Goal: Navigation & Orientation: Find specific page/section

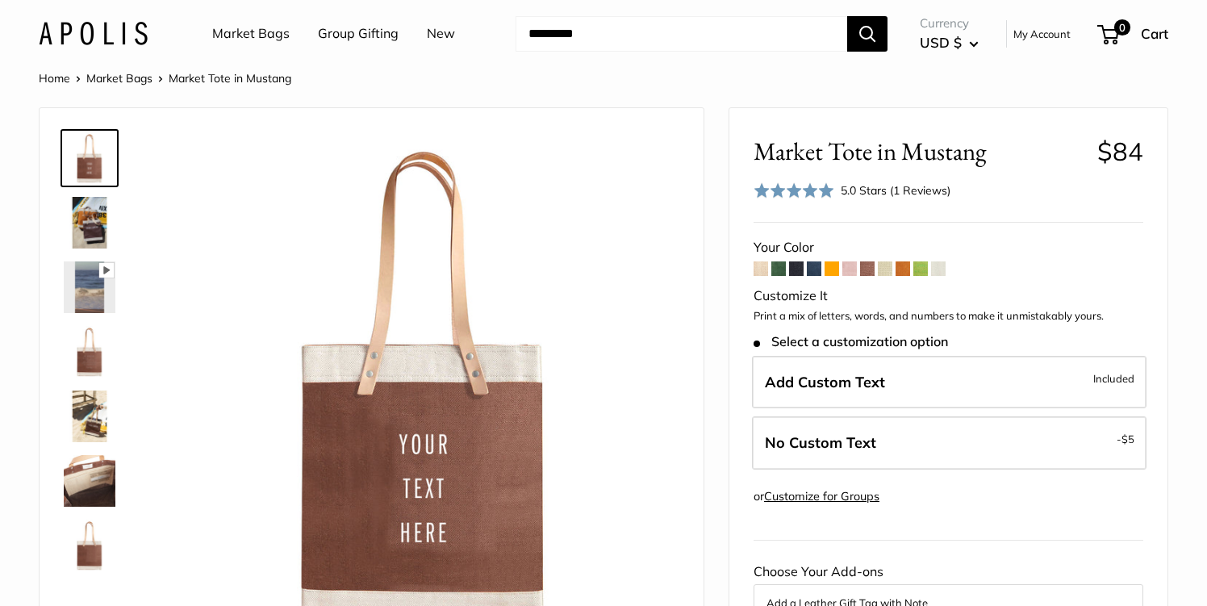
click at [815, 266] on span at bounding box center [814, 268] width 15 height 15
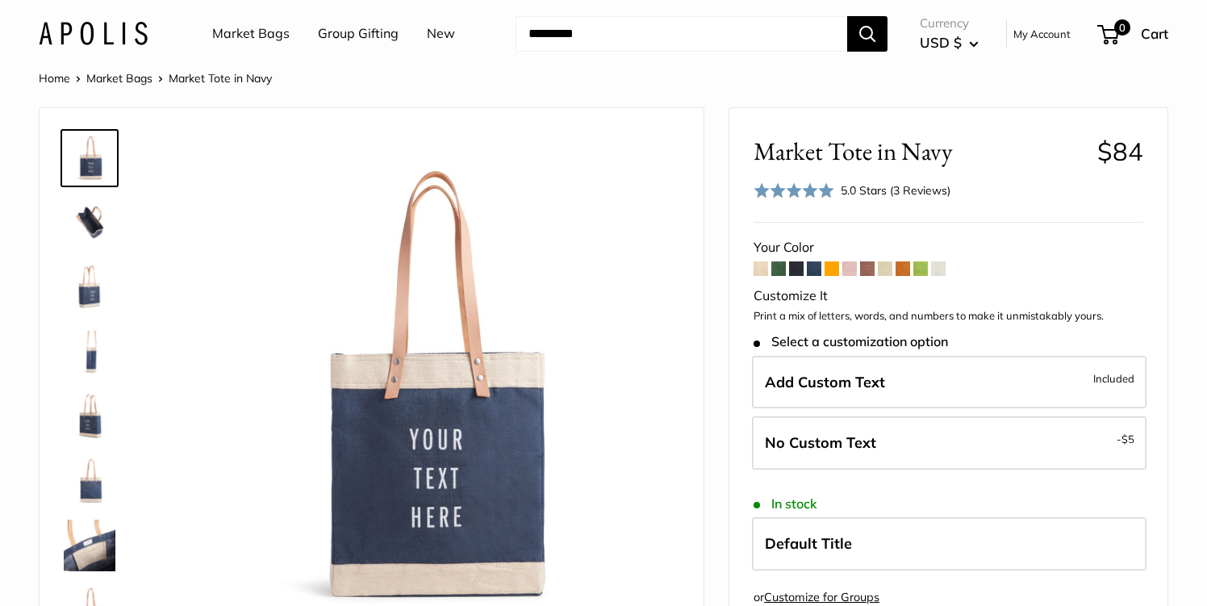
click at [257, 34] on link "Market Bags" at bounding box center [250, 34] width 77 height 24
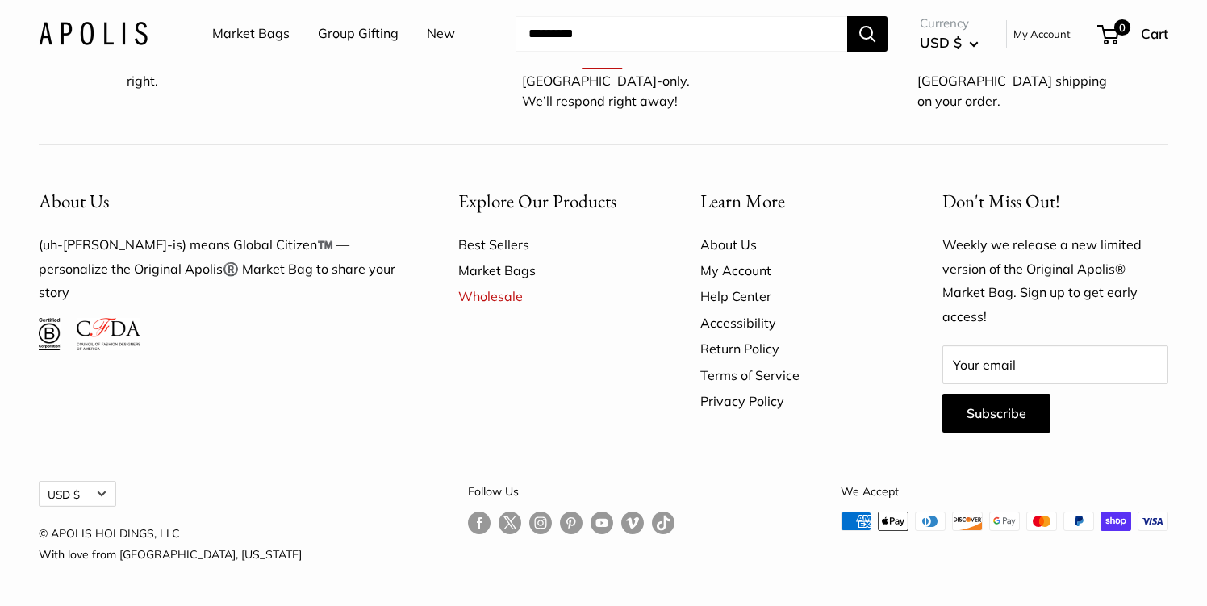
scroll to position [4770, 0]
click at [437, 30] on link "New" at bounding box center [441, 34] width 28 height 24
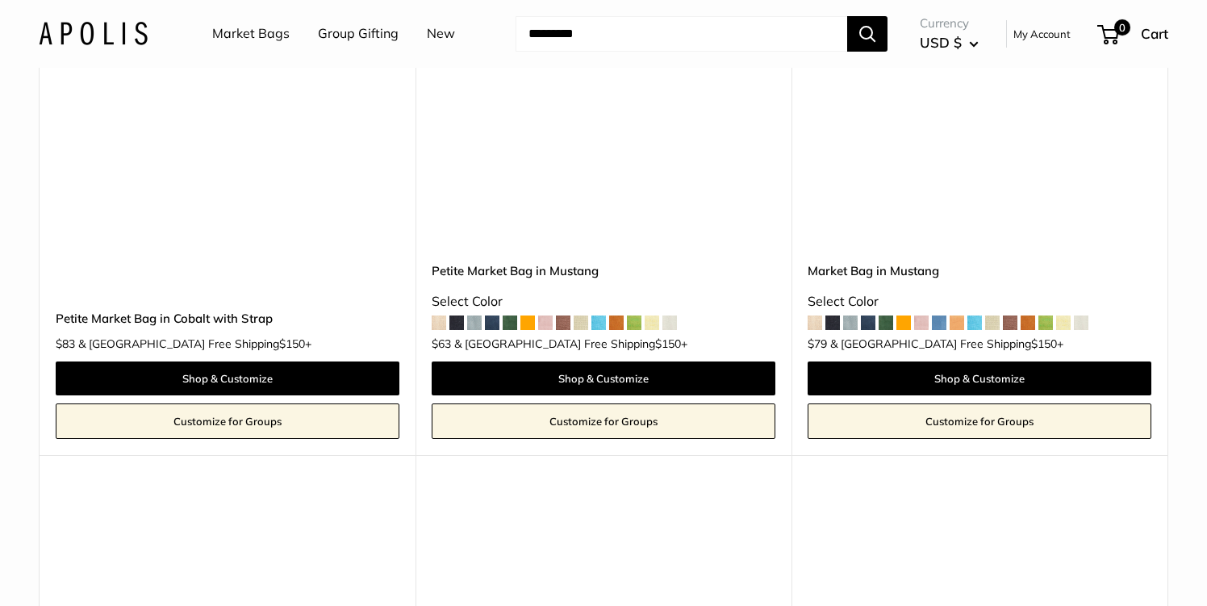
scroll to position [4467, 0]
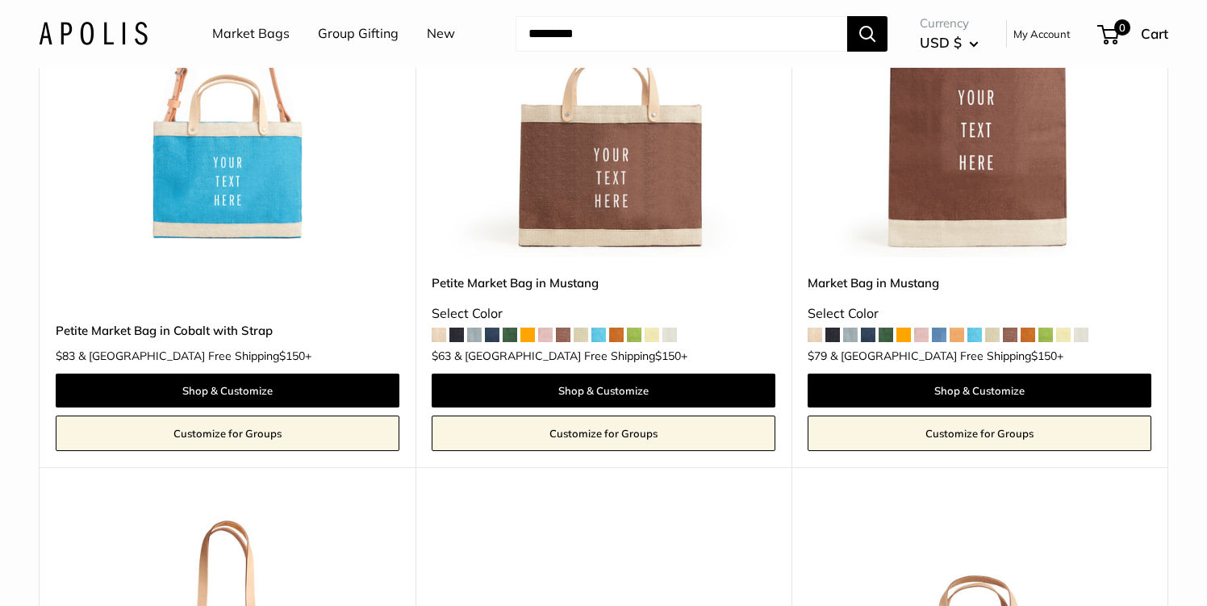
click at [0, 0] on img at bounding box center [0, 0] width 0 height 0
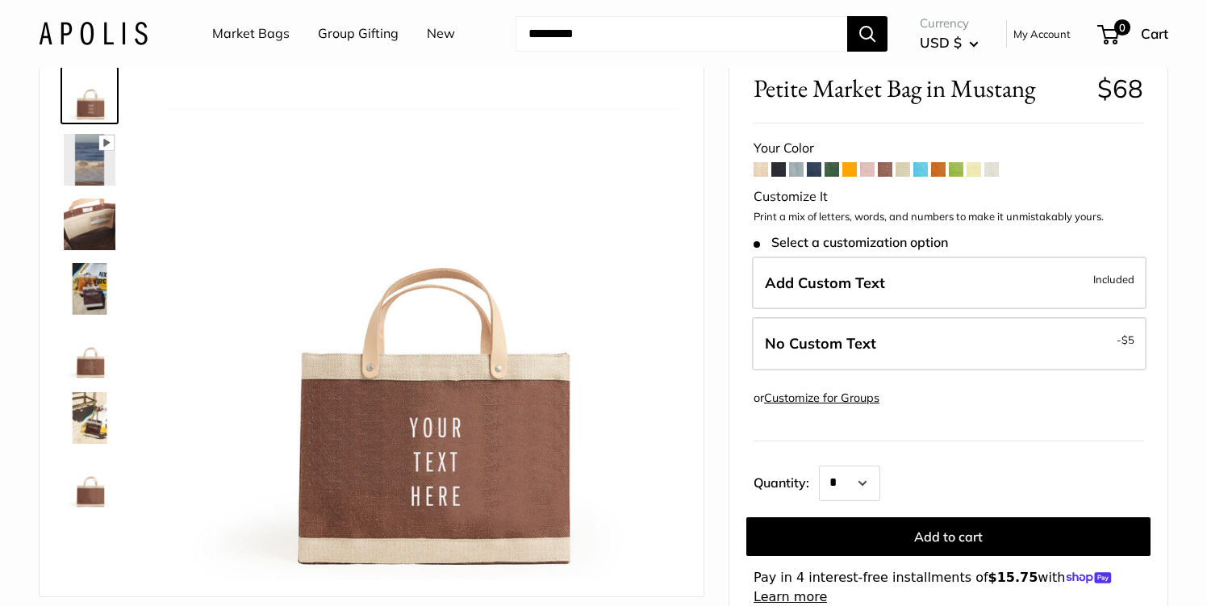
scroll to position [64, 0]
click at [918, 170] on span at bounding box center [921, 168] width 15 height 15
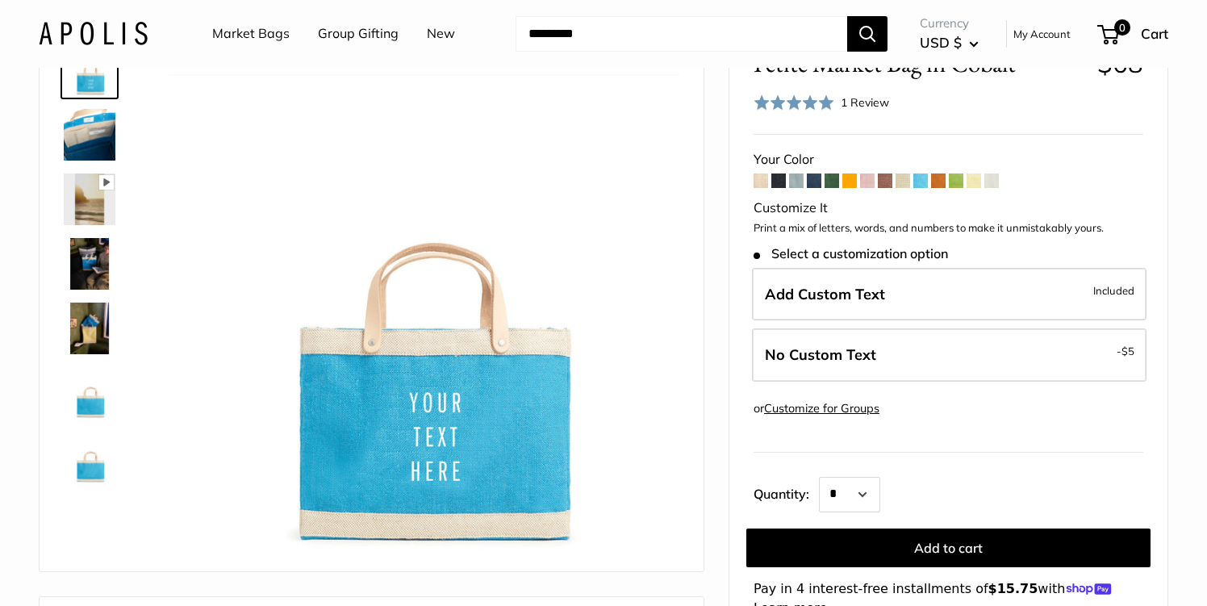
scroll to position [99, 0]
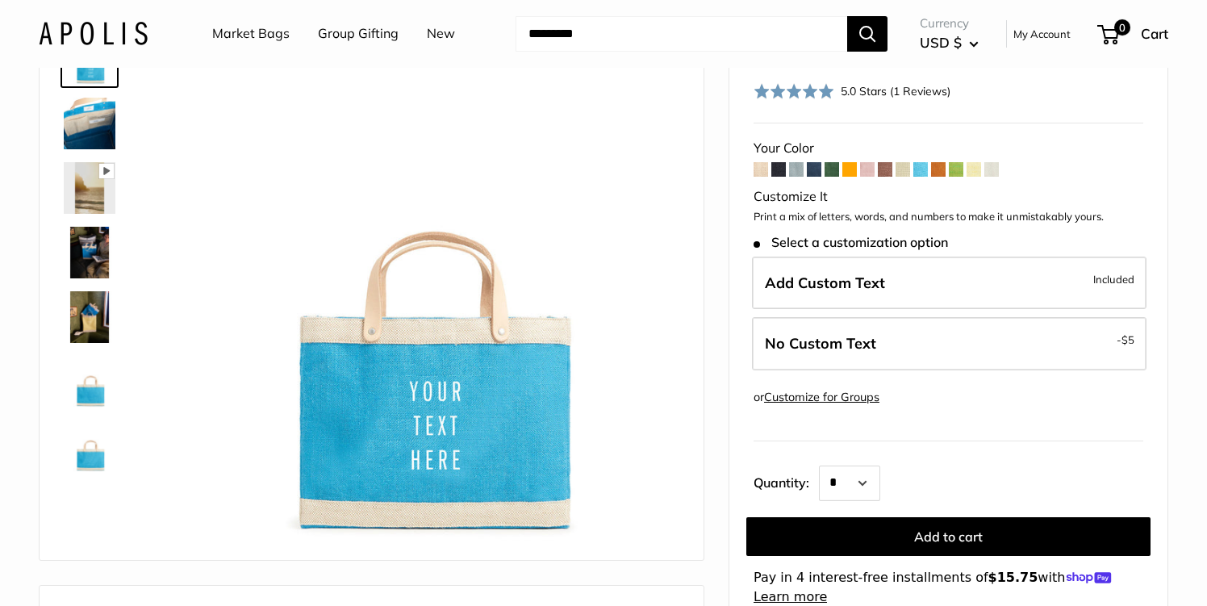
click at [794, 167] on span at bounding box center [796, 169] width 15 height 15
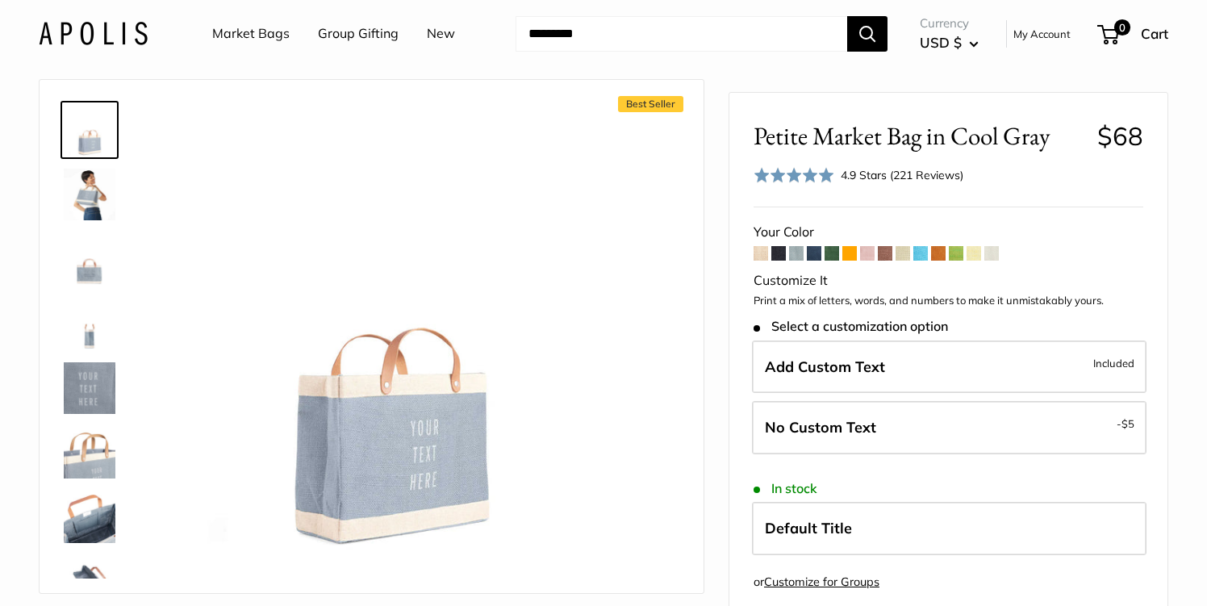
scroll to position [33, 0]
